Goal: Contribute content

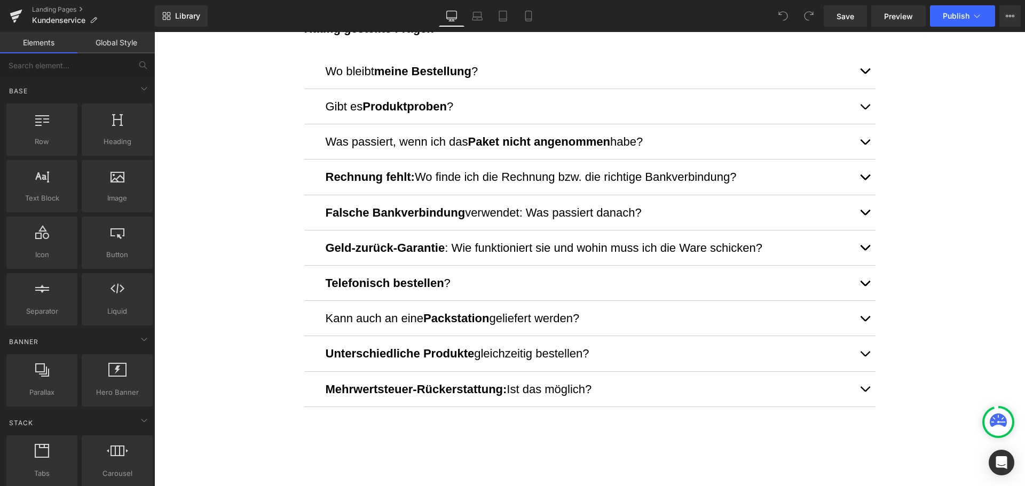
scroll to position [374, 0]
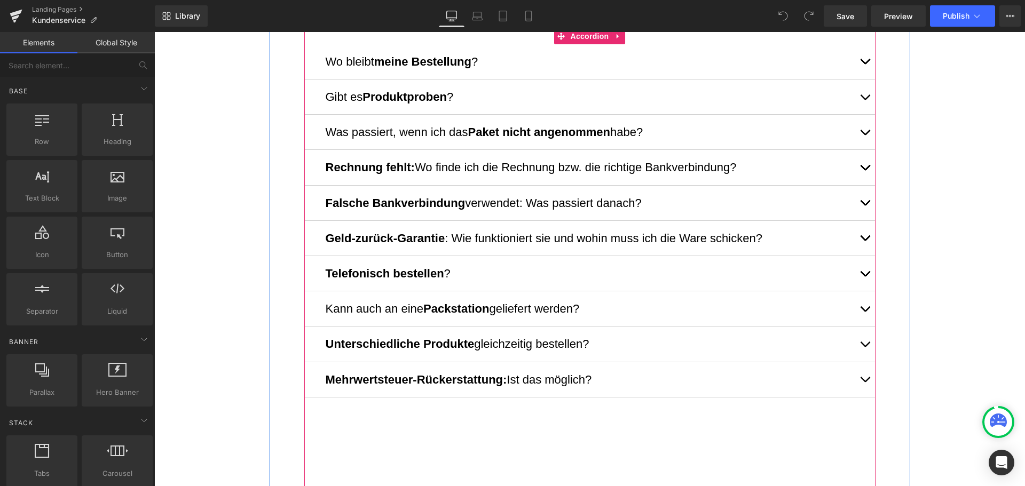
click at [858, 271] on button "button" at bounding box center [864, 273] width 21 height 35
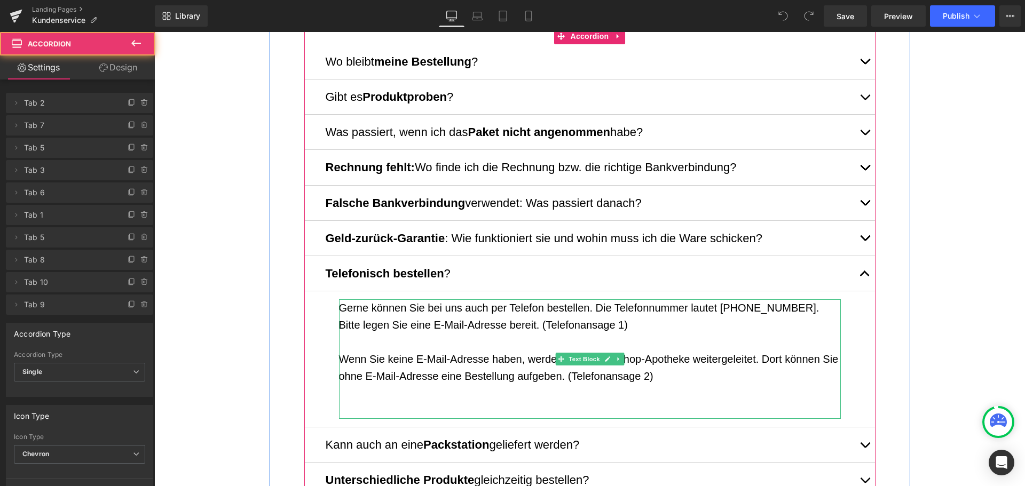
scroll to position [534, 0]
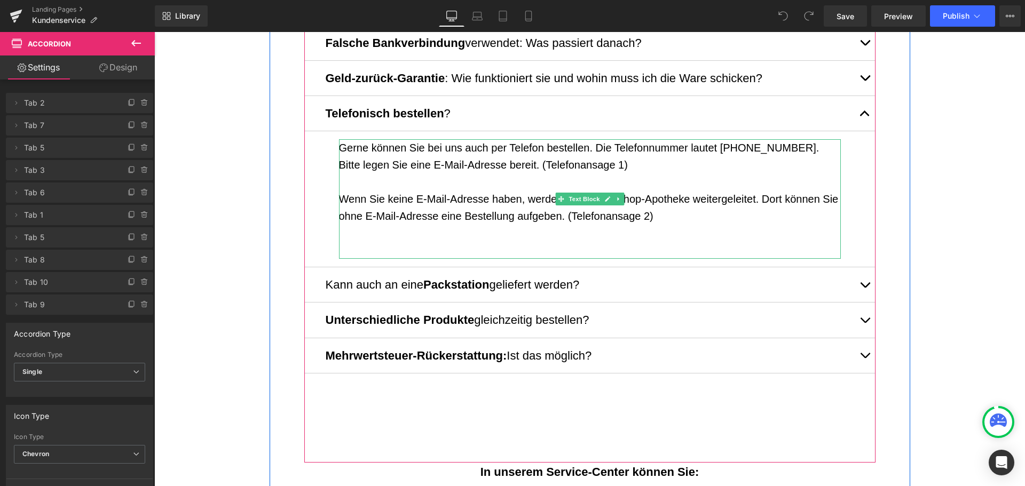
click at [631, 199] on p "Wenn Sie keine E-Mail-Adresse haben, werden Sie an die Shop-Apotheke weitergele…" at bounding box center [590, 208] width 502 height 34
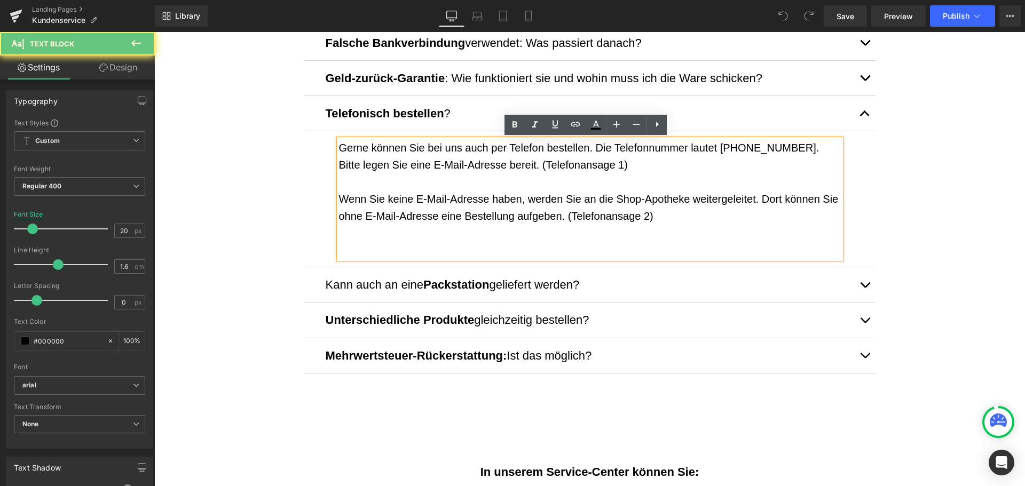
click at [631, 199] on p "Wenn Sie keine E-Mail-Adresse haben, werden Sie an die Shop-Apotheke weitergele…" at bounding box center [590, 208] width 502 height 34
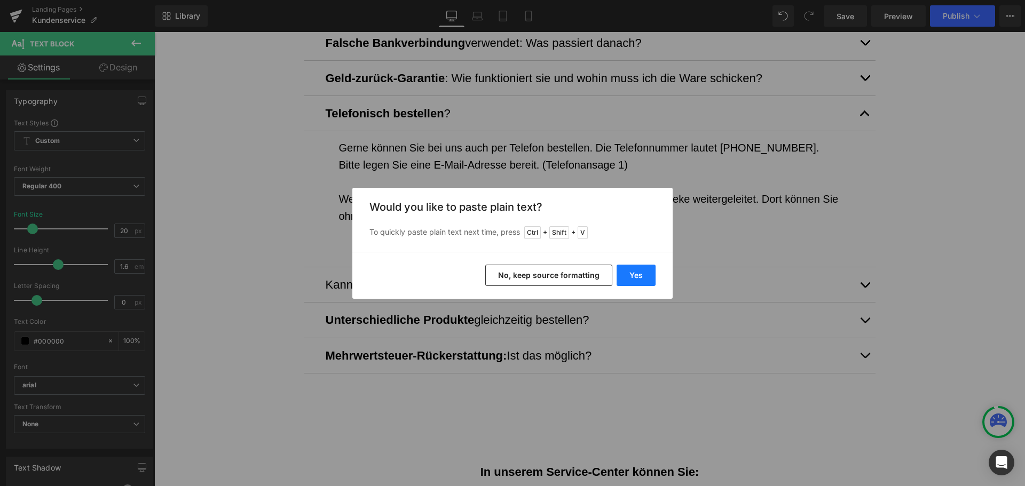
click at [651, 282] on button "Yes" at bounding box center [636, 275] width 39 height 21
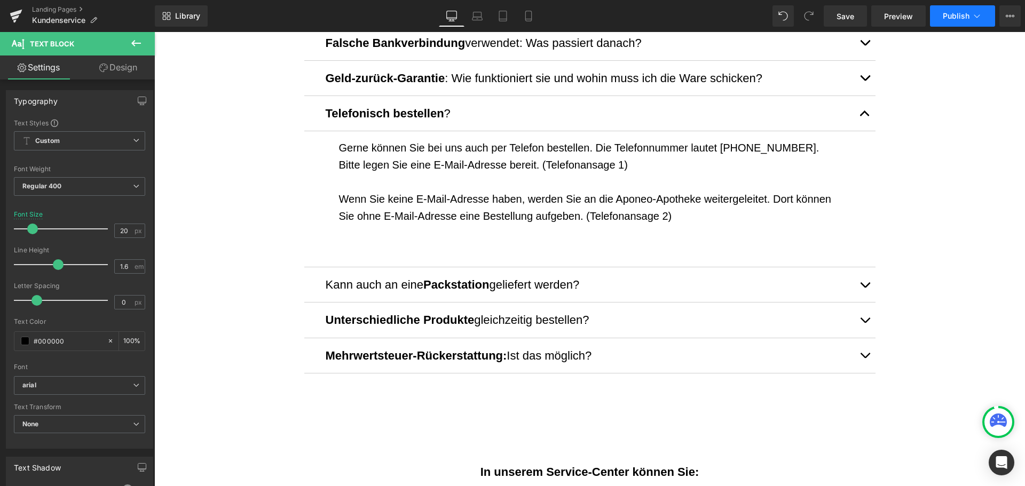
click at [969, 17] on span "Publish" at bounding box center [956, 16] width 27 height 9
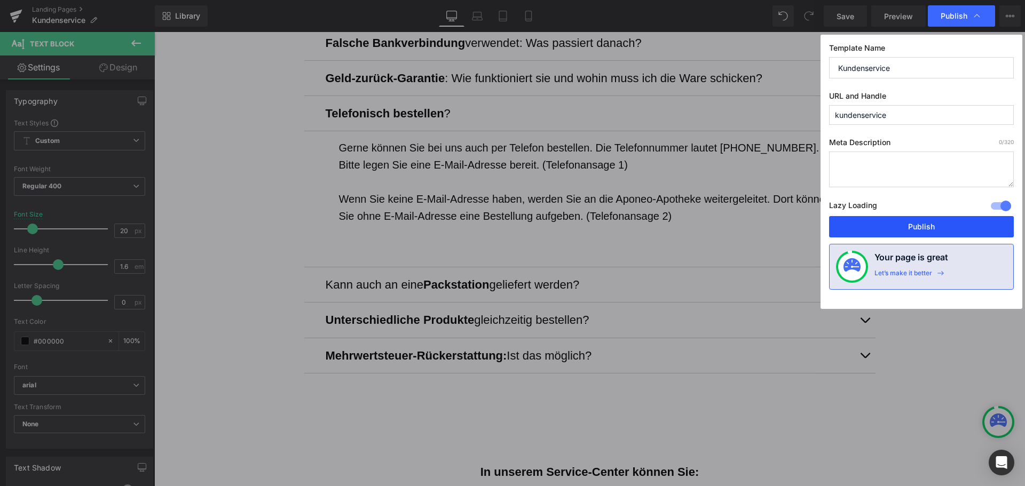
click at [922, 217] on button "Publish" at bounding box center [921, 226] width 185 height 21
